Goal: Task Accomplishment & Management: Use online tool/utility

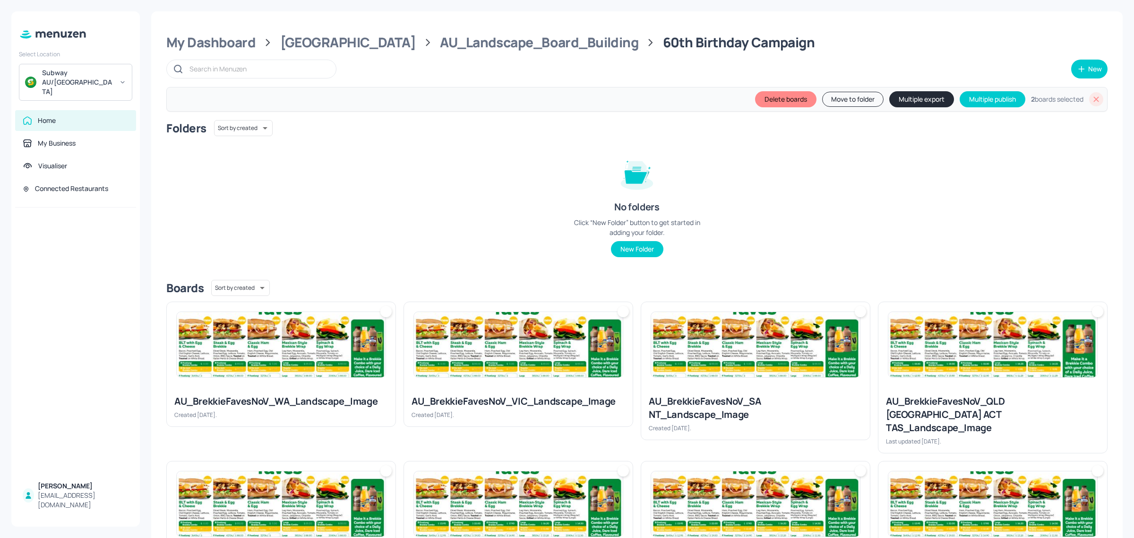
click at [1097, 100] on icon at bounding box center [1096, 99] width 9 height 9
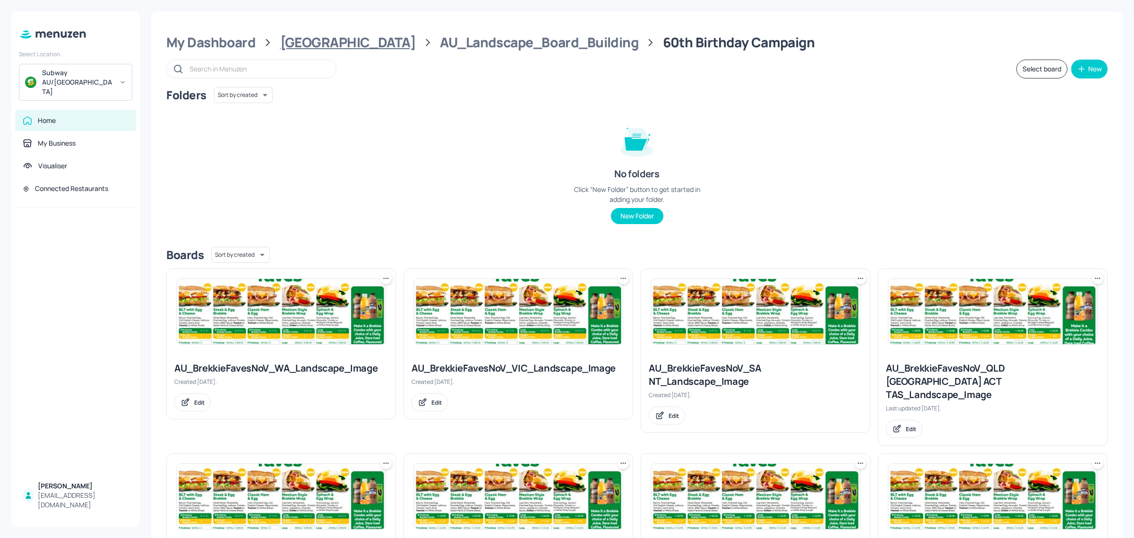
click at [296, 39] on div "[GEOGRAPHIC_DATA]" at bounding box center [348, 42] width 136 height 17
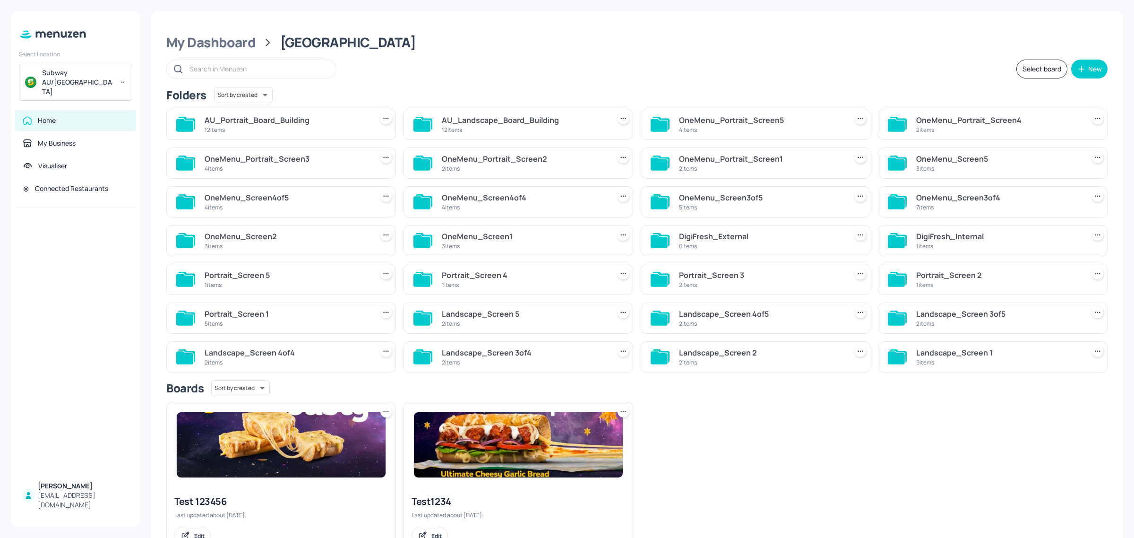
click at [508, 128] on div "12 items" at bounding box center [524, 130] width 164 height 8
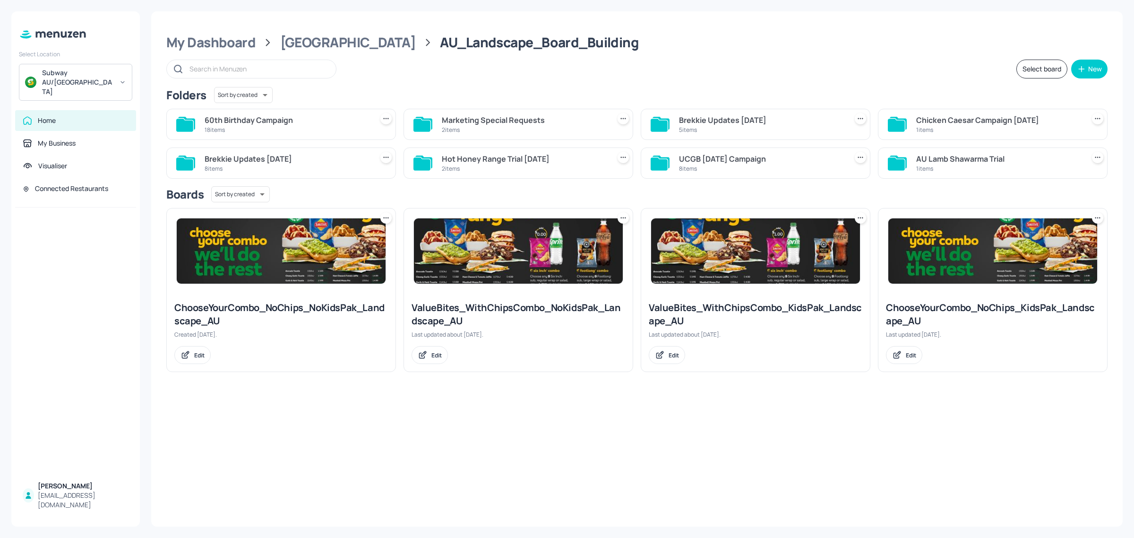
click at [268, 120] on div "60th Birthday Campaign" at bounding box center [287, 119] width 164 height 11
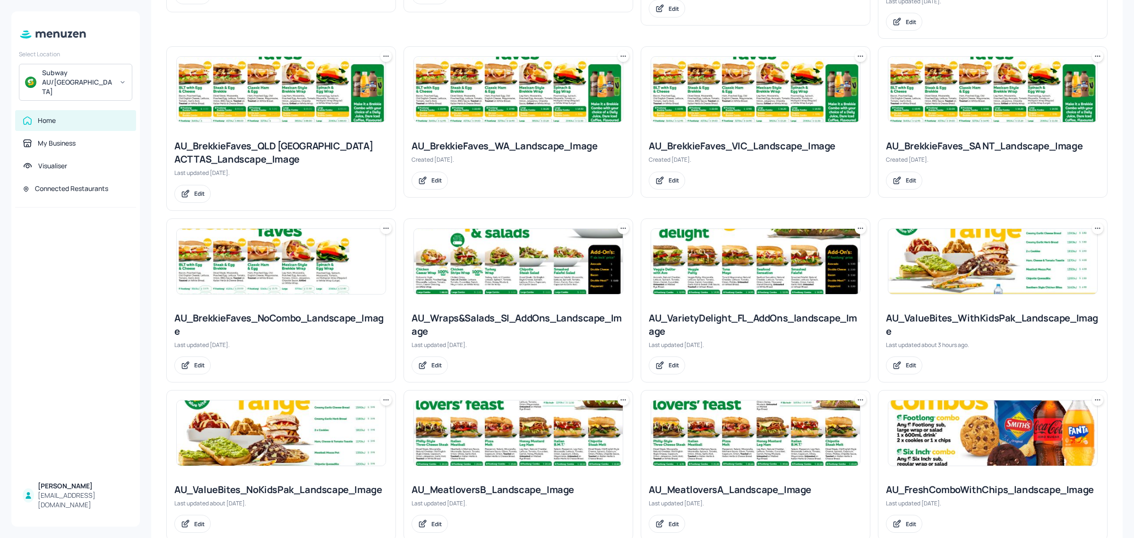
scroll to position [413, 0]
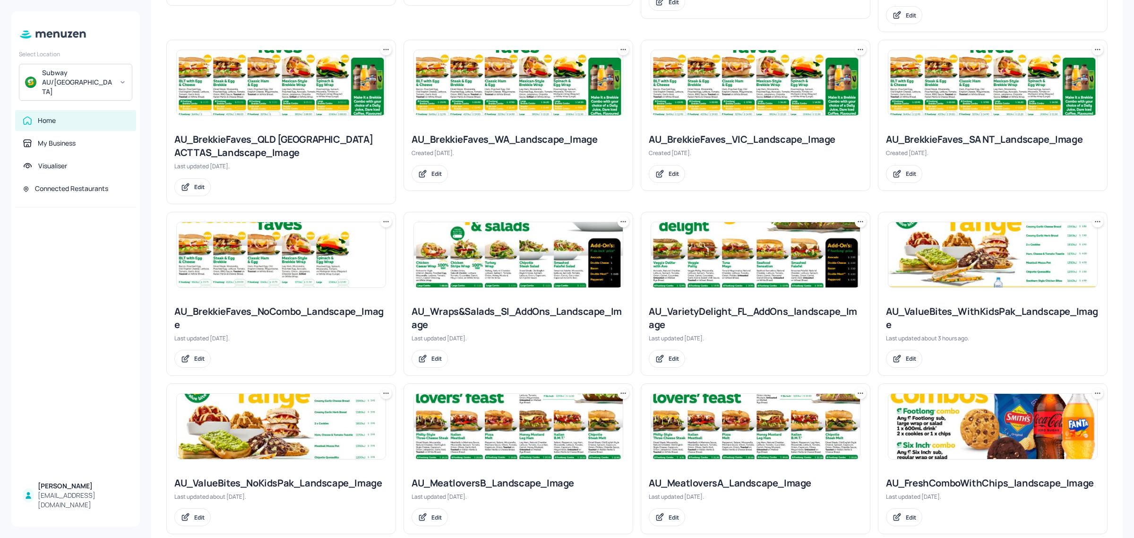
click at [1038, 249] on img at bounding box center [992, 254] width 209 height 65
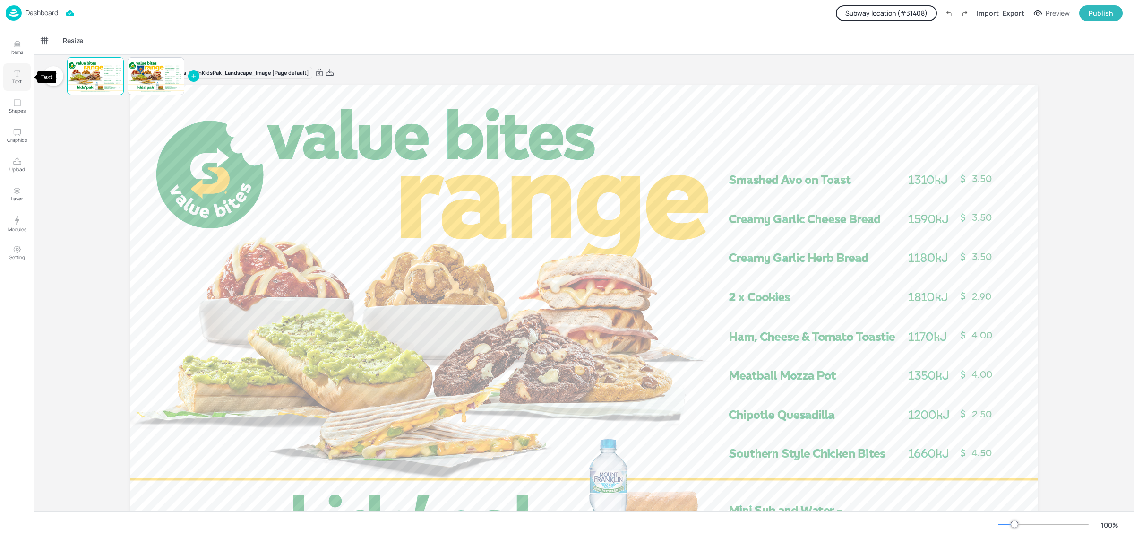
click at [16, 86] on button "Text" at bounding box center [16, 76] width 27 height 27
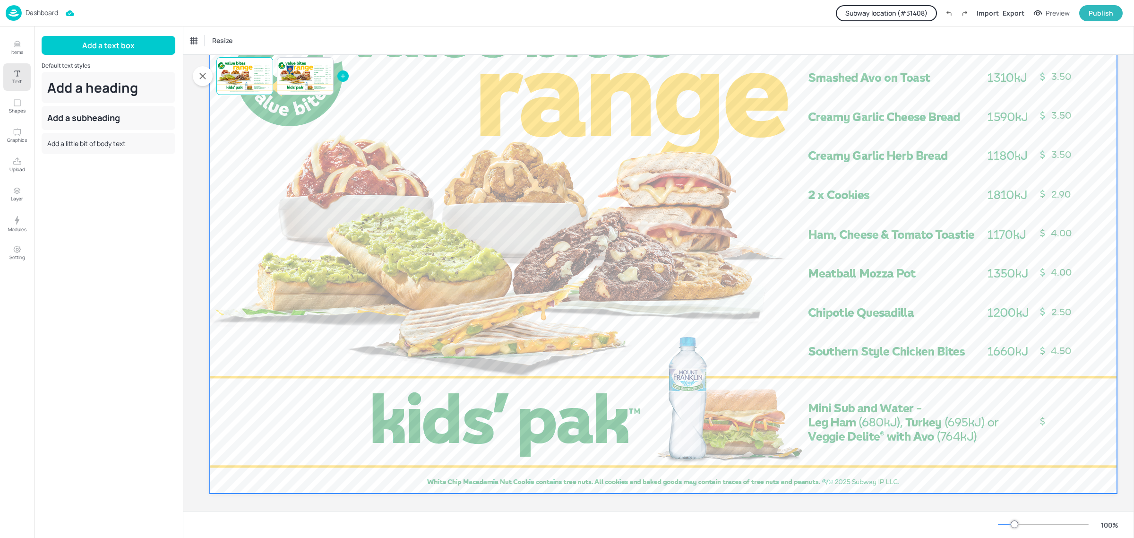
scroll to position [110, 0]
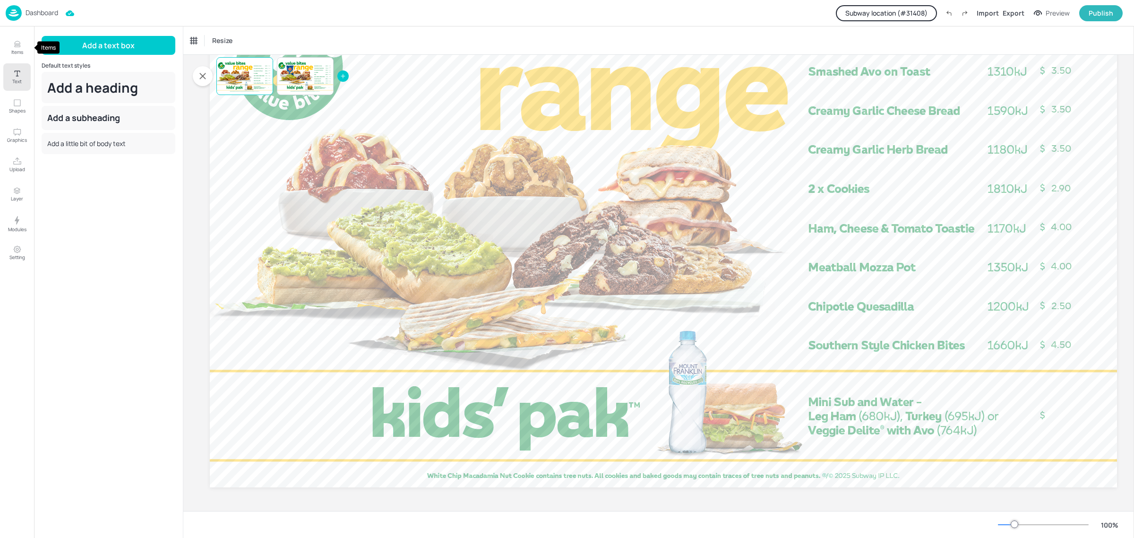
drag, startPoint x: 12, startPoint y: 46, endPoint x: 34, endPoint y: 57, distance: 24.3
click at [13, 46] on icon "Items" at bounding box center [17, 44] width 9 height 9
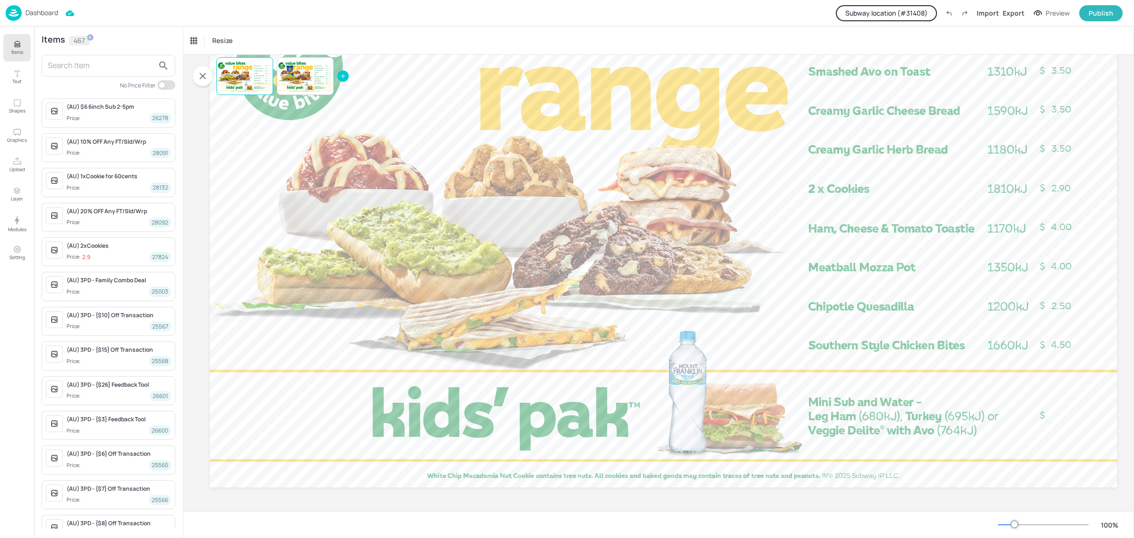
click at [74, 64] on input "text" at bounding box center [101, 65] width 106 height 15
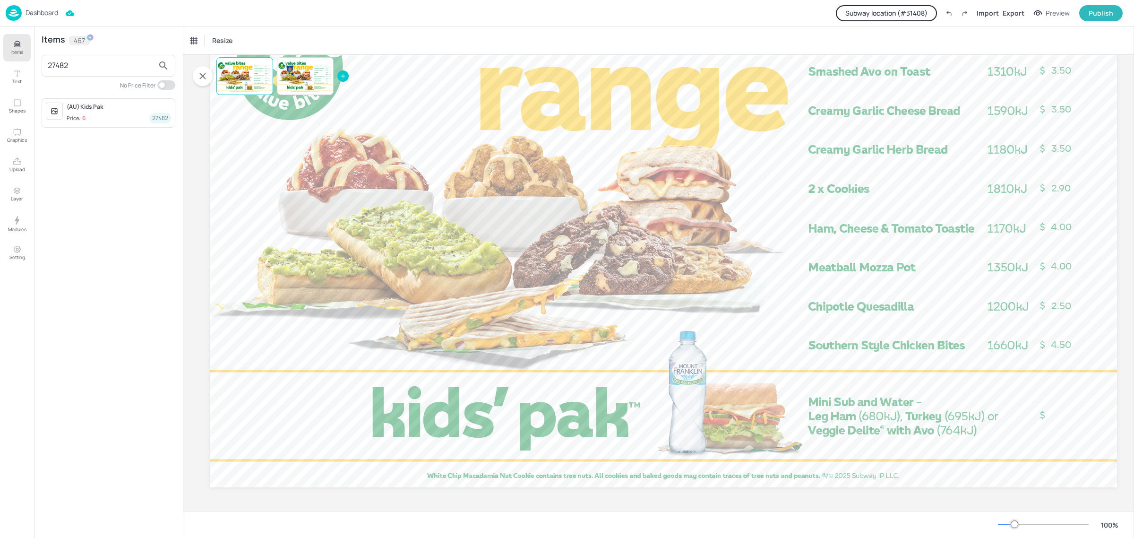
drag, startPoint x: 91, startPoint y: 64, endPoint x: 36, endPoint y: 67, distance: 54.9
click at [36, 67] on div "Items 467 27482 No Price Filter (AU) Kids Pak Price: 6 27482" at bounding box center [108, 281] width 149 height 511
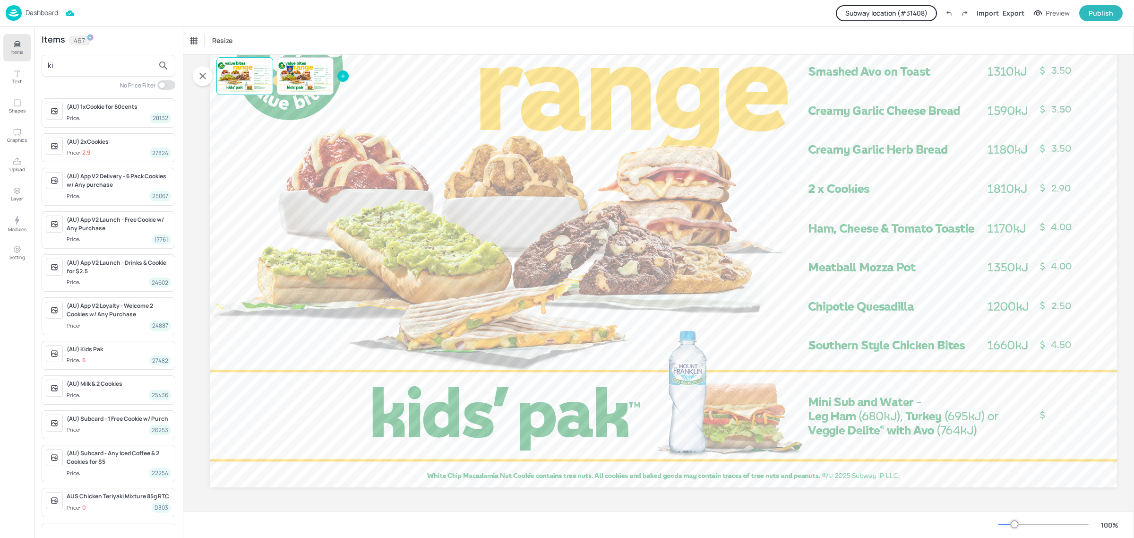
type input "k"
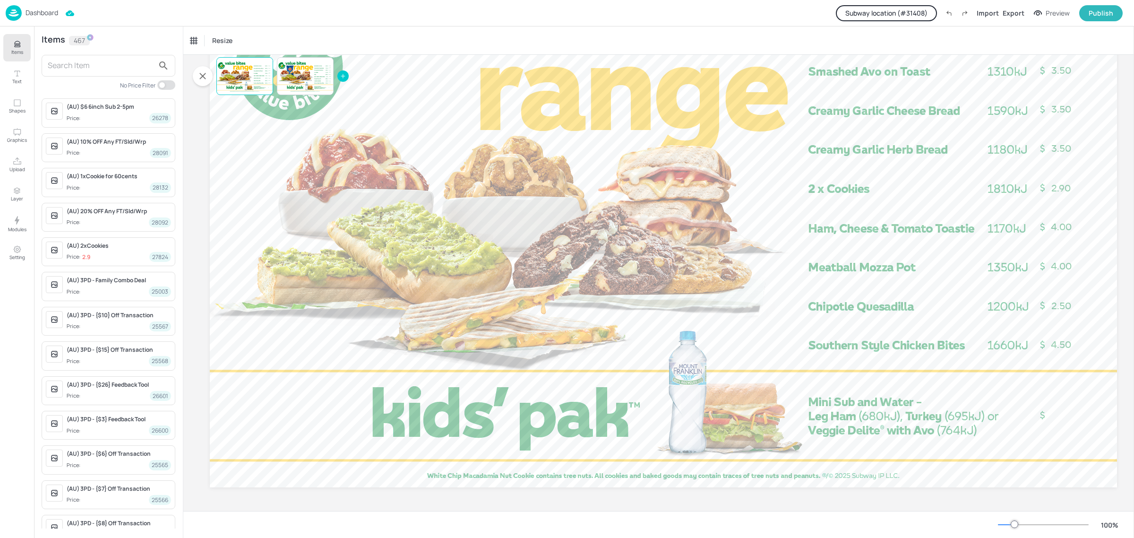
click at [76, 66] on input "text" at bounding box center [101, 65] width 106 height 15
click at [905, 14] on button "Subway location (# 31408 )" at bounding box center [886, 13] width 101 height 16
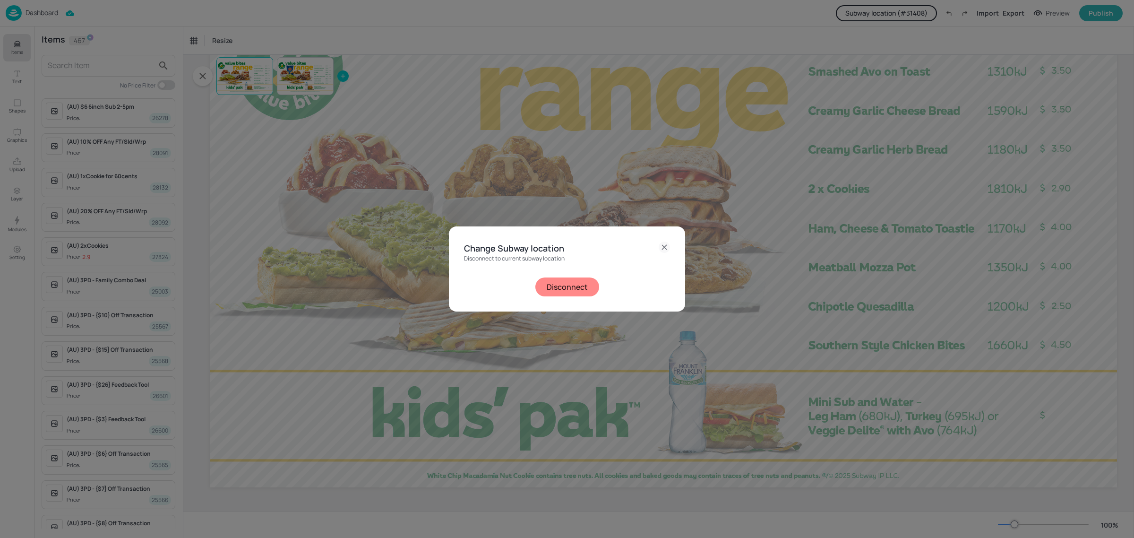
click at [559, 281] on button "Disconnect" at bounding box center [567, 286] width 64 height 19
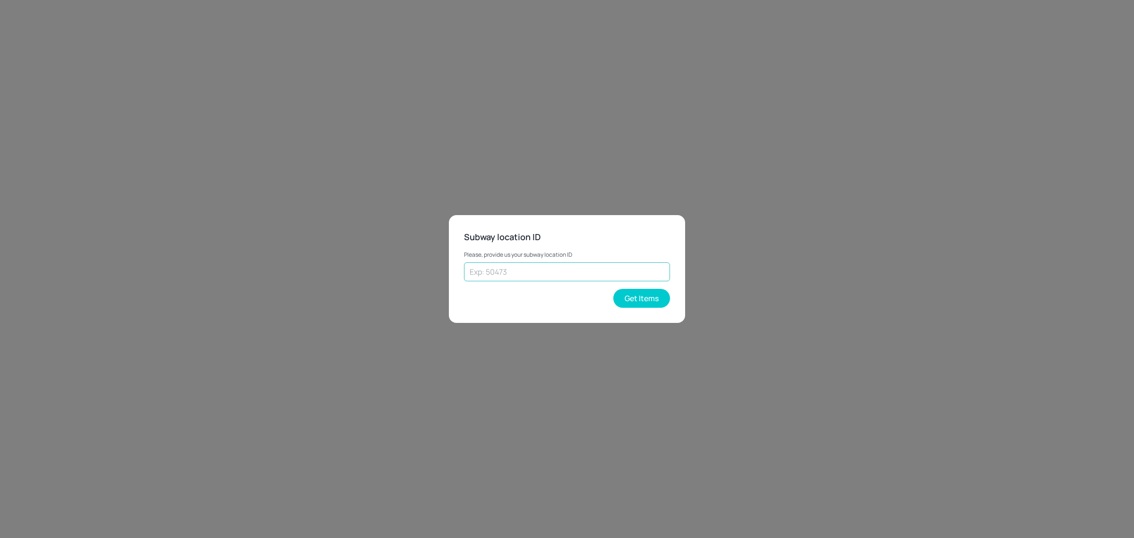
click at [546, 267] on input "text" at bounding box center [567, 271] width 206 height 19
type input "73602"
click at [636, 299] on button "Get Items" at bounding box center [641, 298] width 57 height 19
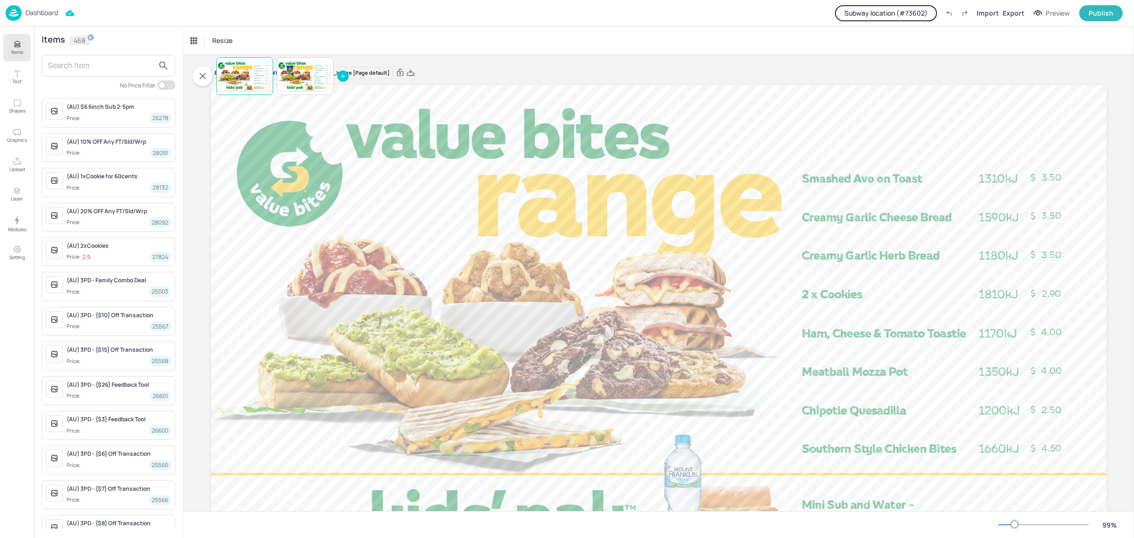
click at [88, 63] on input "text" at bounding box center [101, 65] width 106 height 15
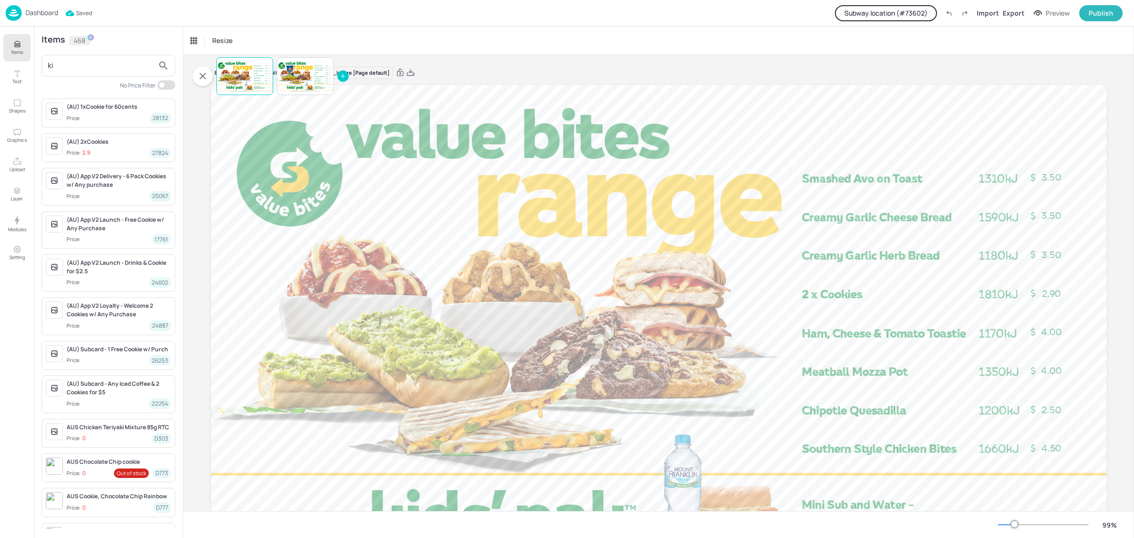
type input "k"
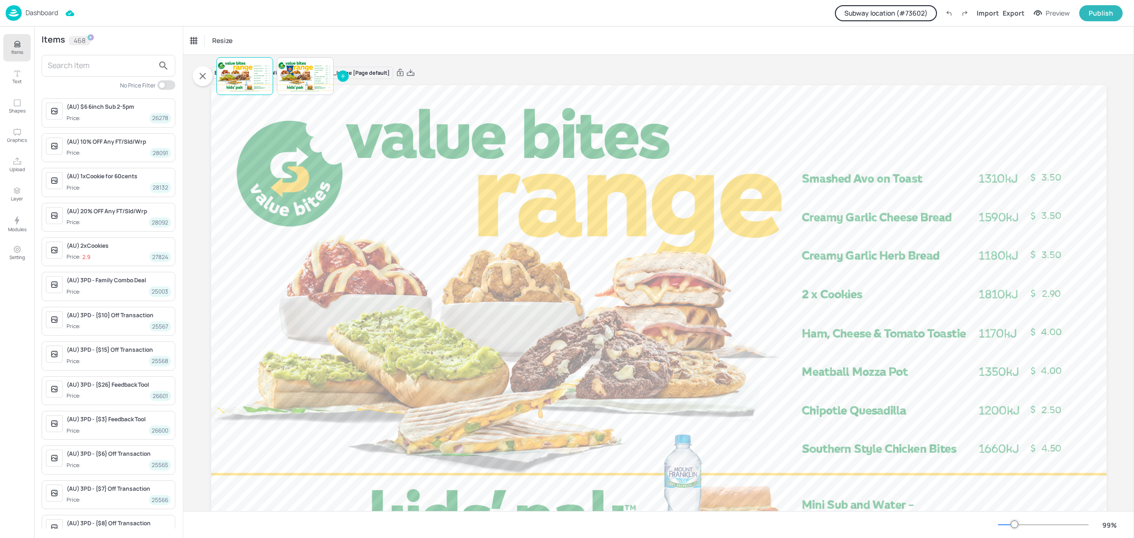
click at [73, 62] on input "text" at bounding box center [101, 65] width 106 height 15
paste input "27482"
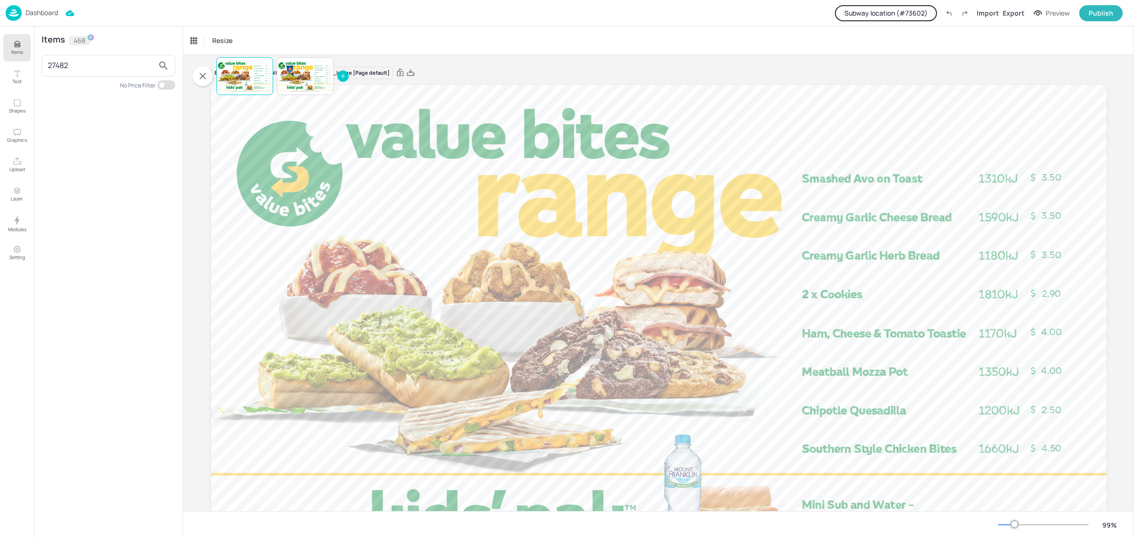
type input "27482"
